Goal: Task Accomplishment & Management: Use online tool/utility

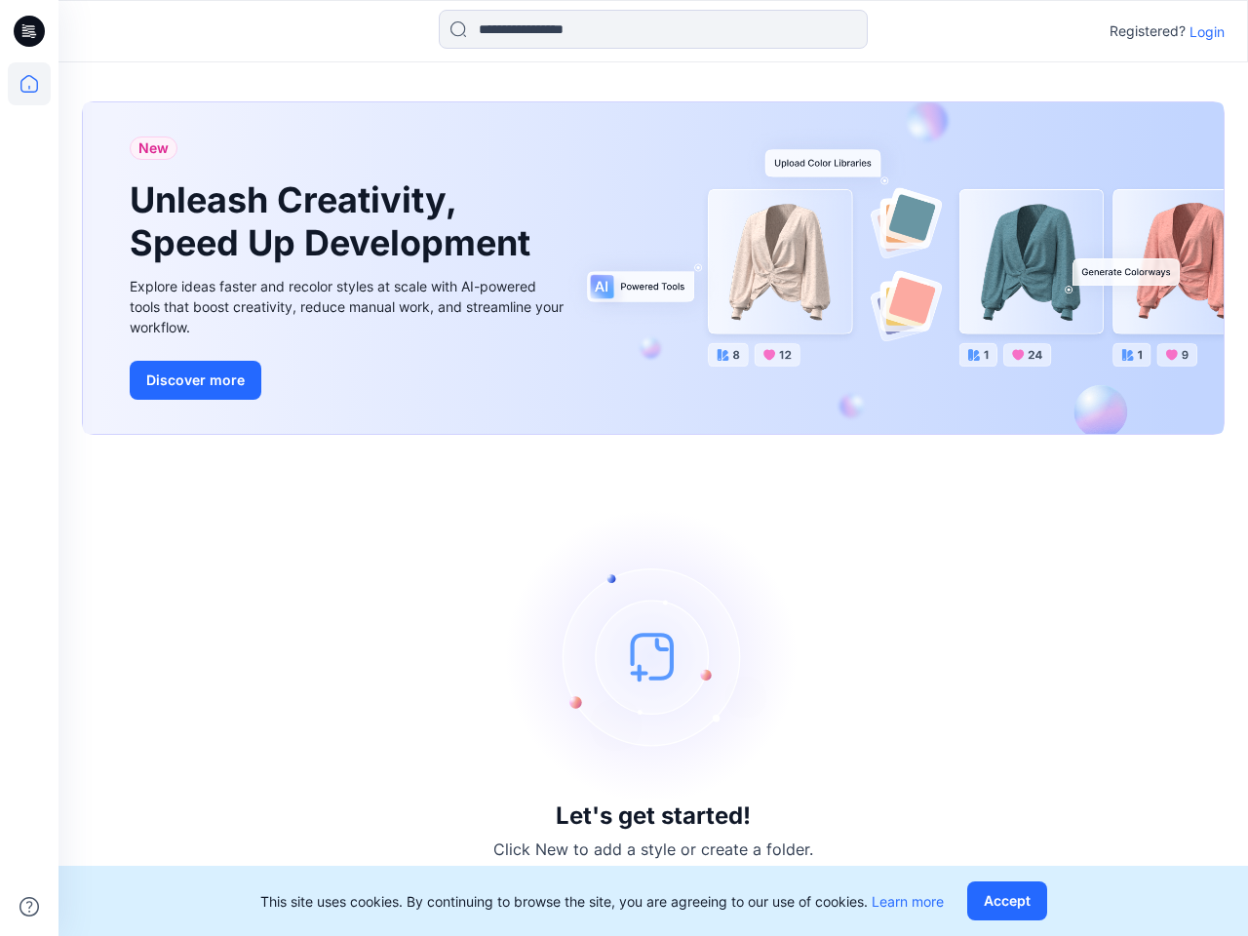
click at [624, 468] on div "Let's get started! Click New to add a style or create a folder." at bounding box center [653, 685] width 1143 height 454
click at [30, 31] on icon at bounding box center [32, 31] width 8 height 1
click at [29, 84] on icon at bounding box center [29, 83] width 43 height 43
click at [29, 907] on icon at bounding box center [28, 906] width 19 height 19
click at [653, 29] on input at bounding box center [653, 29] width 429 height 39
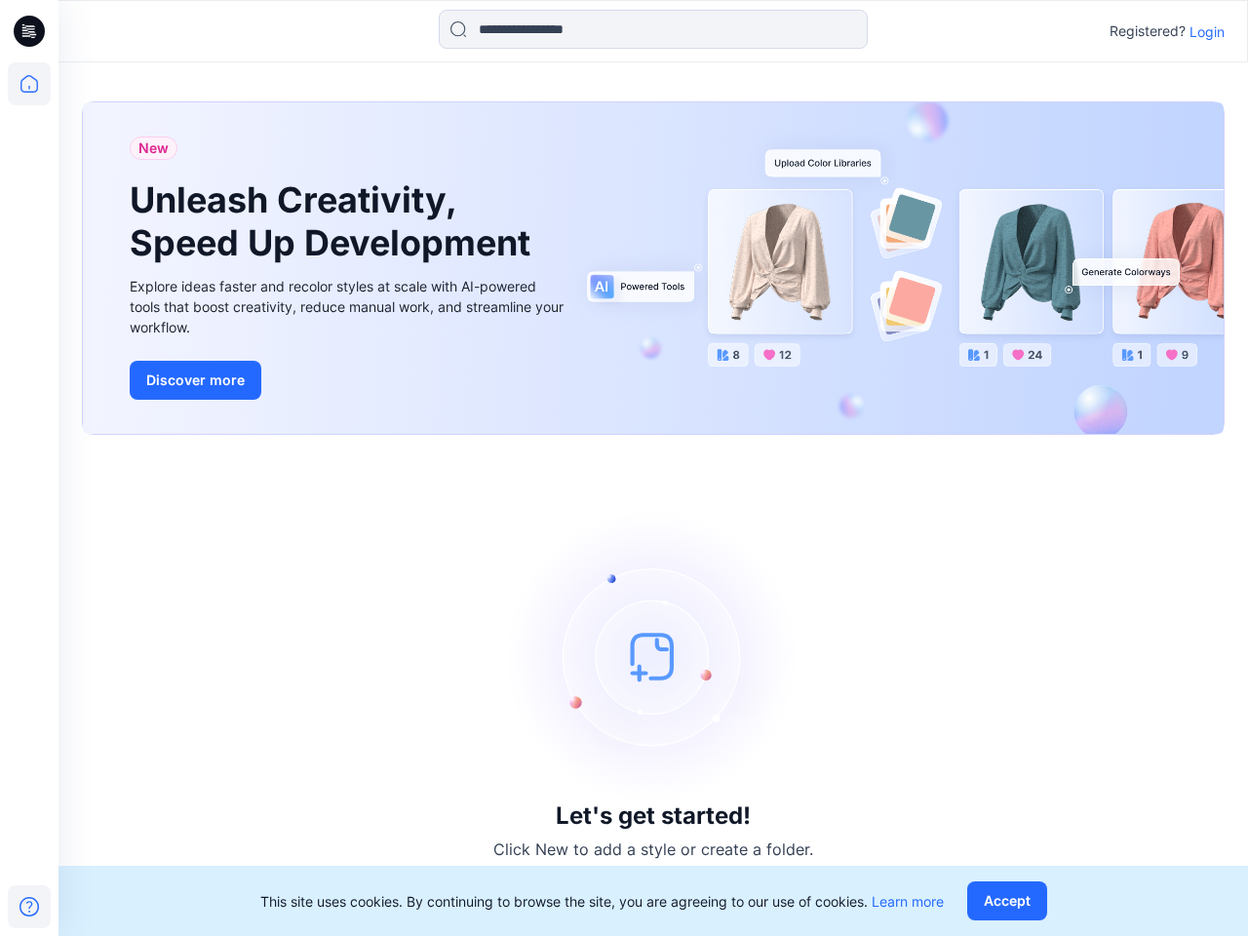
click at [1207, 31] on p "Login" at bounding box center [1206, 31] width 35 height 20
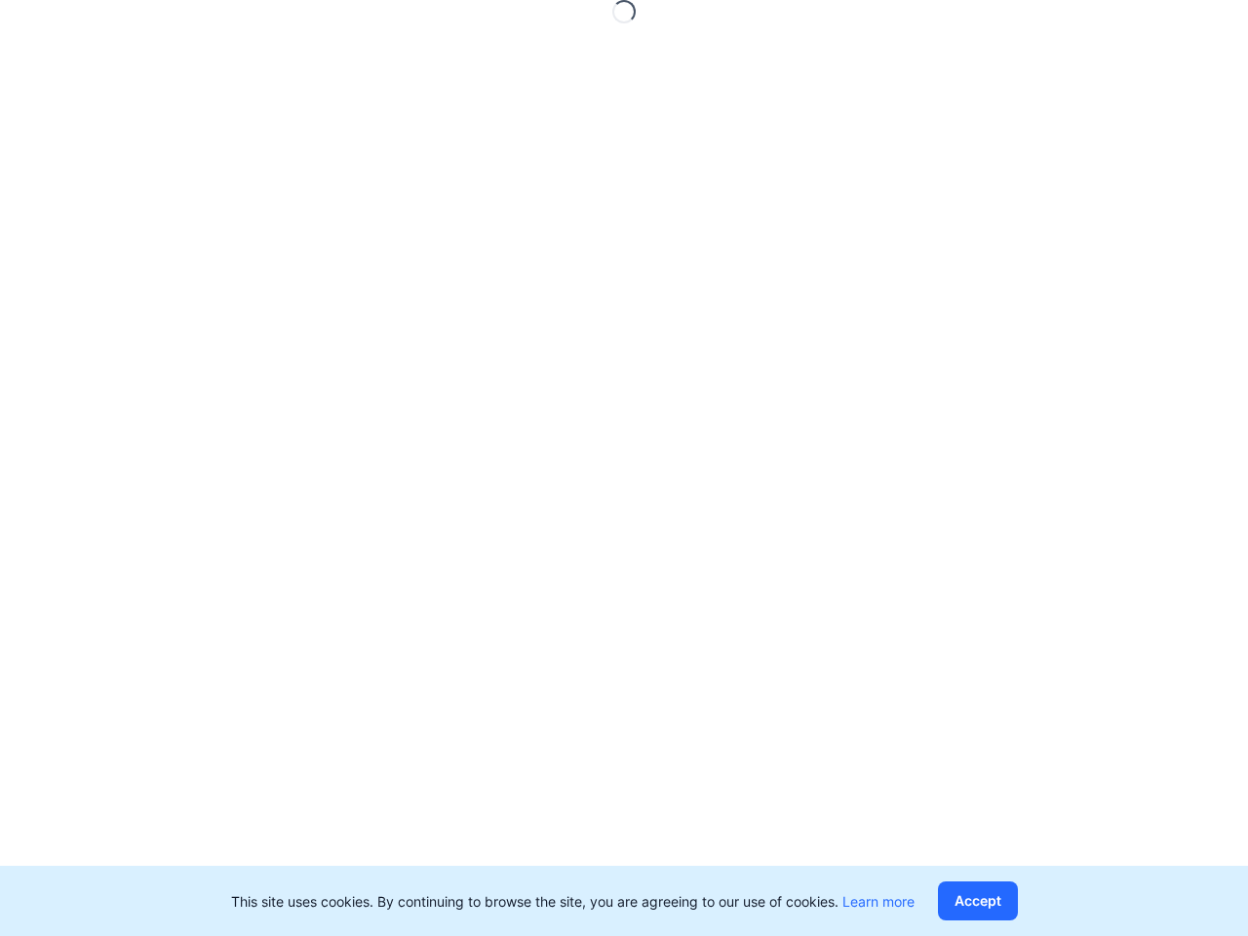
click at [1011, 901] on button "Accept" at bounding box center [978, 900] width 80 height 39
